Goal: Task Accomplishment & Management: Use online tool/utility

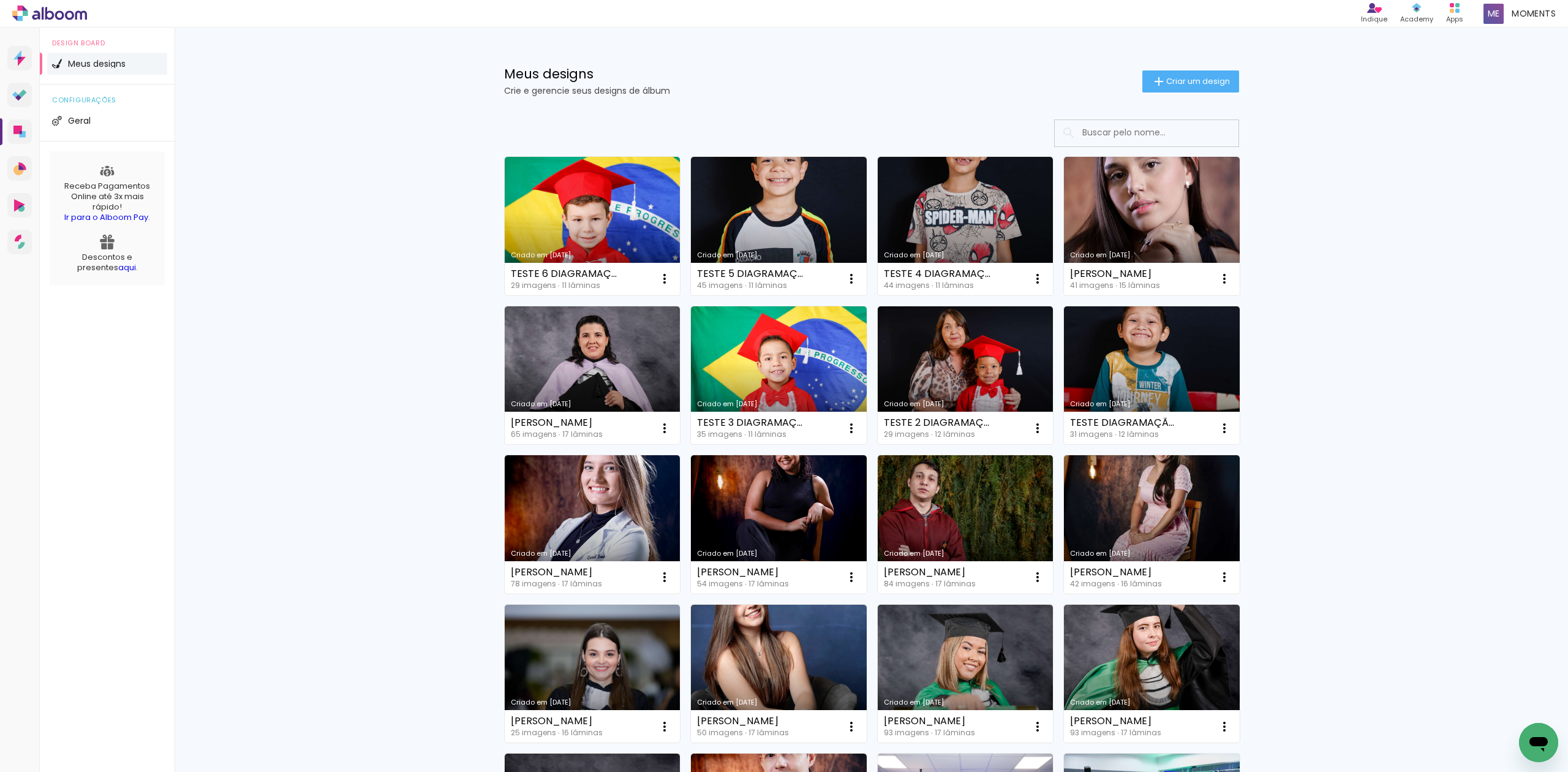
click at [1171, 136] on input at bounding box center [1163, 133] width 174 height 25
click at [1166, 134] on input "ali" at bounding box center [1163, 133] width 174 height 25
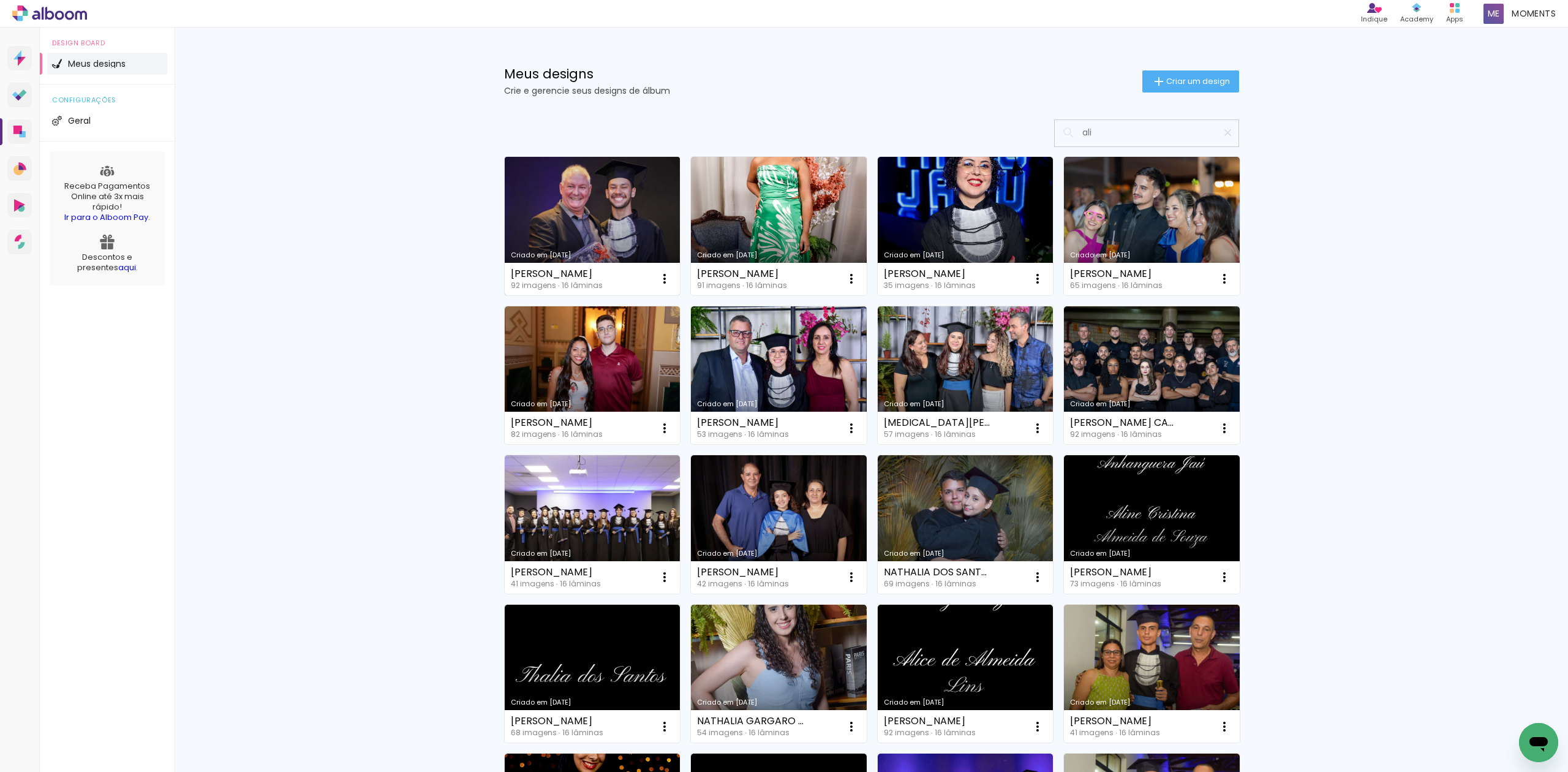
type input "ali"
type paper-input "ali"
click at [606, 204] on link "Criado em [DATE]" at bounding box center [592, 226] width 176 height 139
